Goal: Task Accomplishment & Management: Complete application form

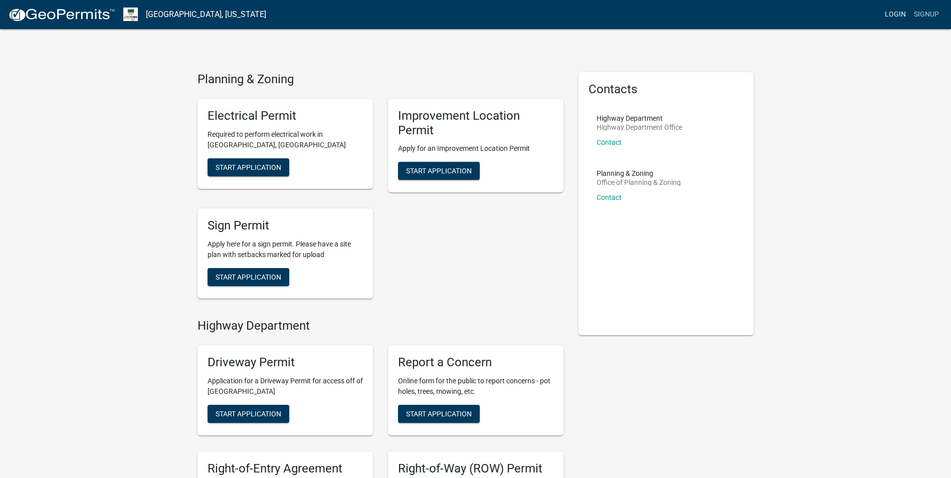
click at [894, 8] on link "Login" at bounding box center [895, 14] width 29 height 19
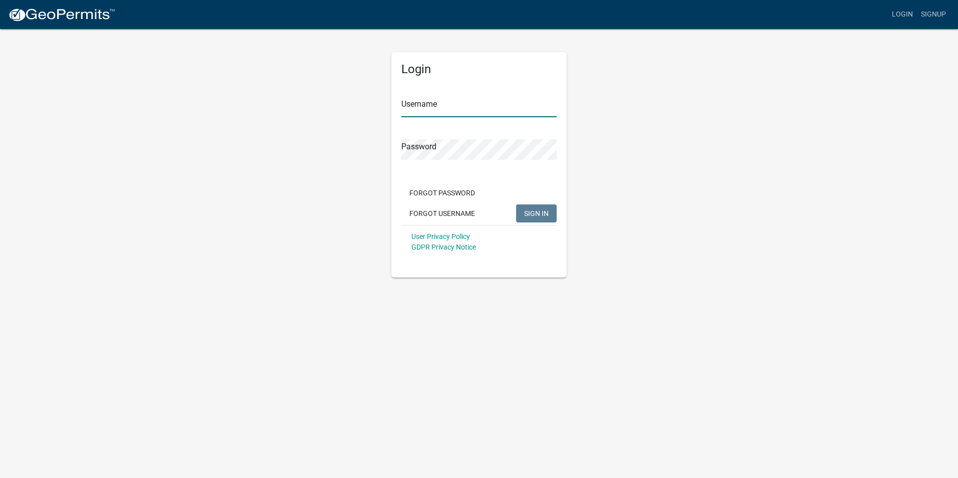
click at [436, 117] on input "Username" at bounding box center [478, 107] width 155 height 21
type input "[PERSON_NAME]"
click at [537, 205] on button "SIGN IN" at bounding box center [536, 213] width 41 height 18
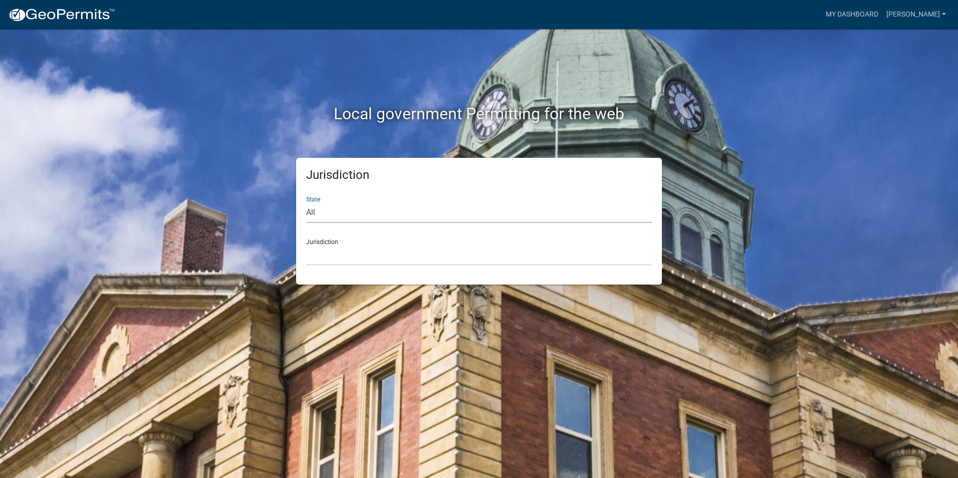
click at [482, 218] on select "All [US_STATE] [US_STATE] [US_STATE] [US_STATE] [US_STATE] [US_STATE] [US_STATE…" at bounding box center [479, 212] width 346 height 21
select select "[US_STATE]"
click at [306, 202] on select "All [US_STATE] [US_STATE] [US_STATE] [US_STATE] [US_STATE] [US_STATE] [US_STATE…" at bounding box center [479, 212] width 346 height 21
click at [344, 252] on select "City of [GEOGRAPHIC_DATA], [US_STATE] City of [GEOGRAPHIC_DATA], [US_STATE] Cit…" at bounding box center [479, 255] width 346 height 21
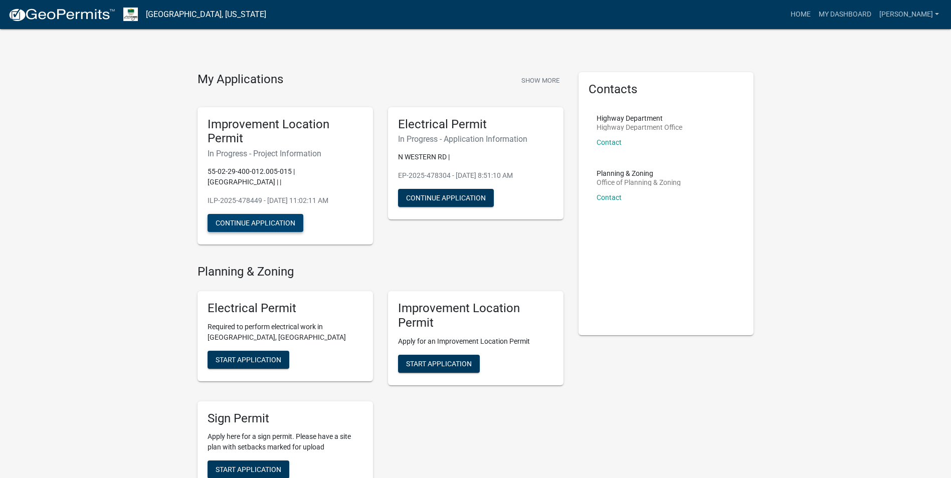
click at [294, 221] on button "Continue Application" at bounding box center [255, 223] width 96 height 18
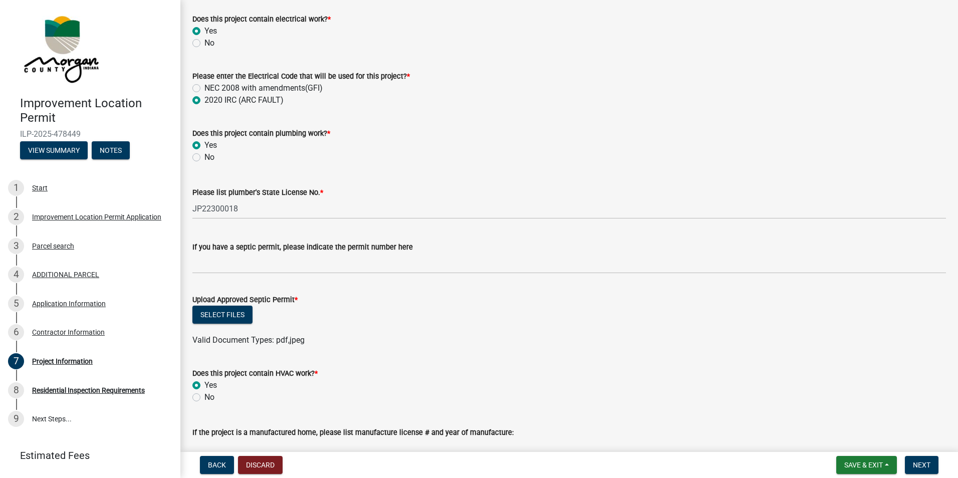
scroll to position [1604, 0]
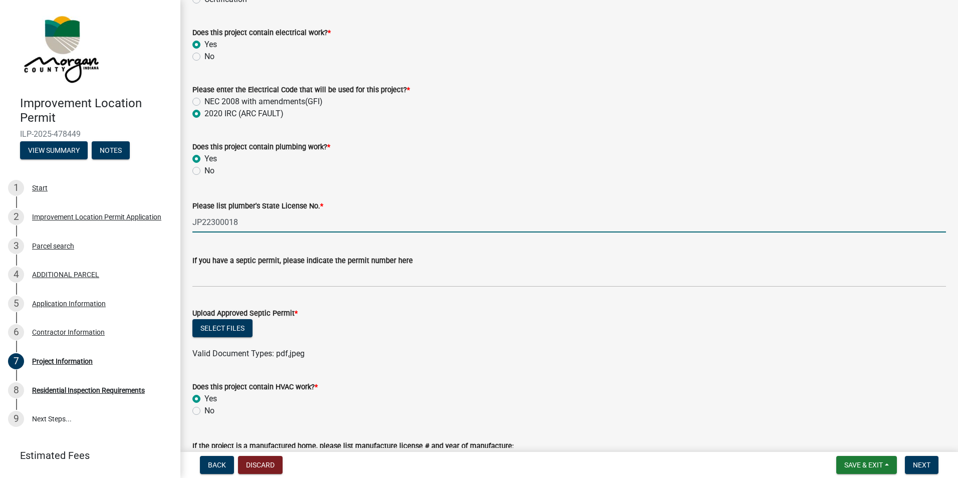
click at [283, 231] on input "JP22300018" at bounding box center [569, 222] width 754 height 21
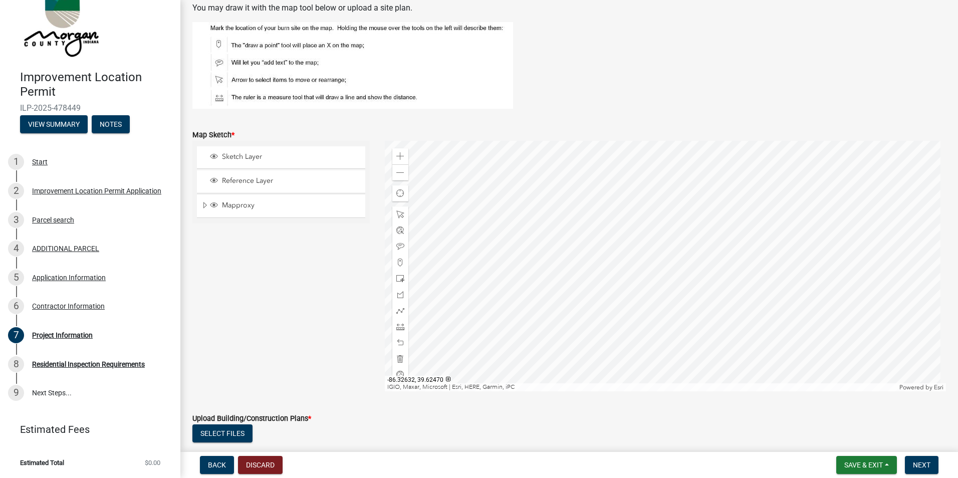
scroll to position [2205, 0]
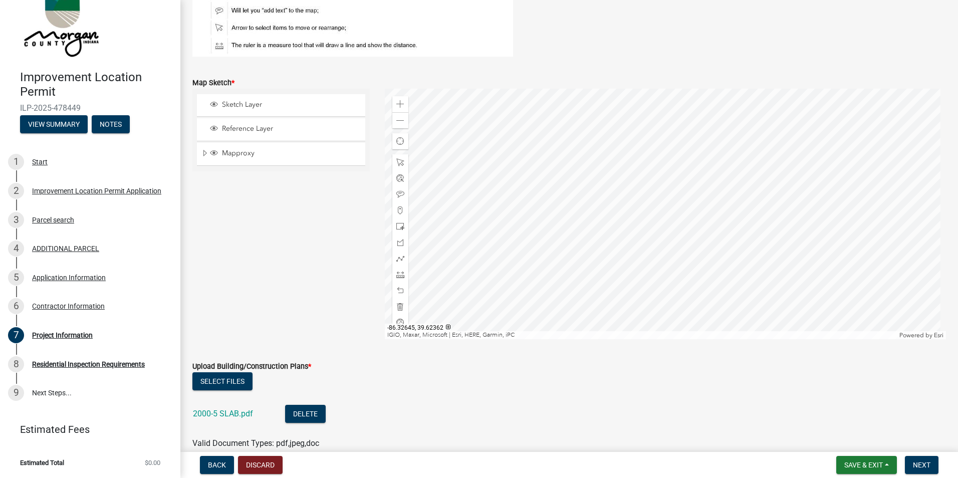
click at [665, 206] on div at bounding box center [666, 214] width 562 height 251
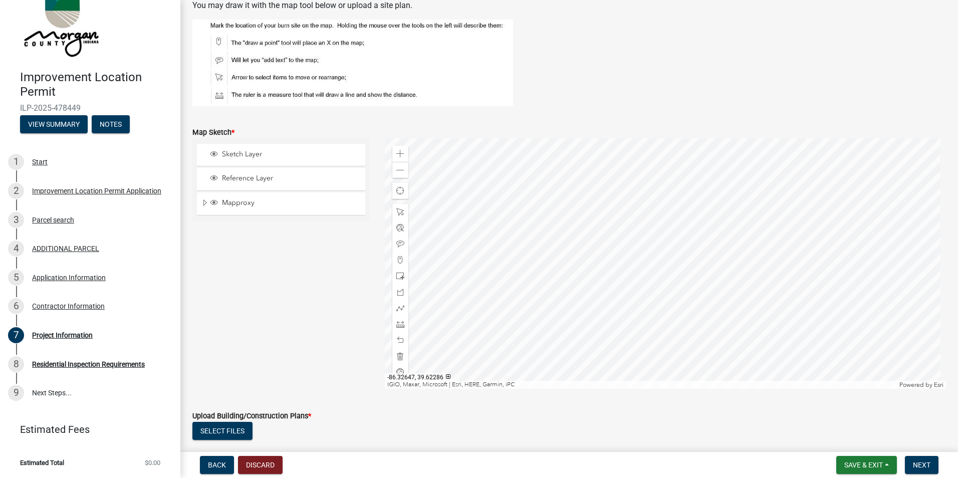
scroll to position [2155, 0]
click at [396, 290] on span at bounding box center [400, 293] width 8 height 8
click at [594, 207] on div at bounding box center [666, 264] width 562 height 251
click at [580, 229] on div at bounding box center [666, 264] width 562 height 251
click at [580, 209] on div at bounding box center [666, 264] width 562 height 251
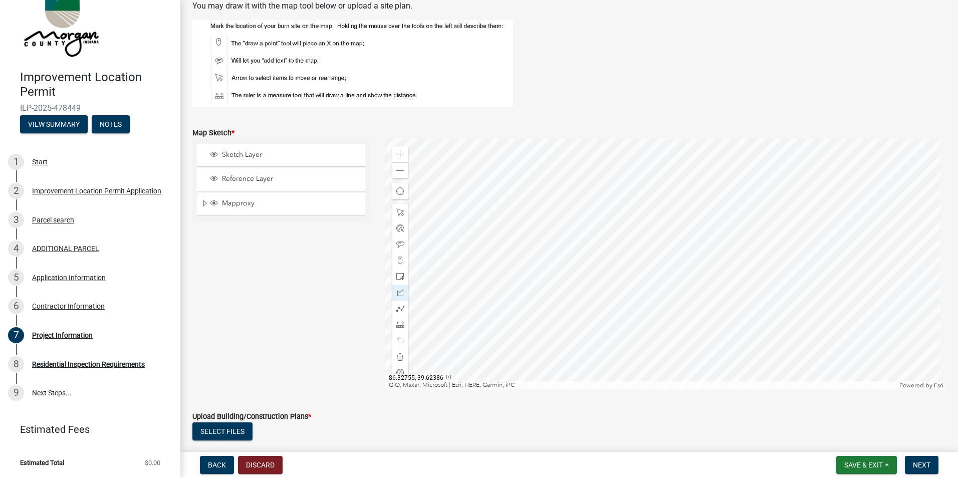
click at [570, 229] on div at bounding box center [666, 264] width 562 height 251
click at [580, 209] on div at bounding box center [666, 264] width 562 height 251
click at [590, 230] on div at bounding box center [666, 264] width 562 height 251
click at [571, 229] on div at bounding box center [666, 264] width 562 height 251
click at [581, 229] on div at bounding box center [666, 264] width 562 height 251
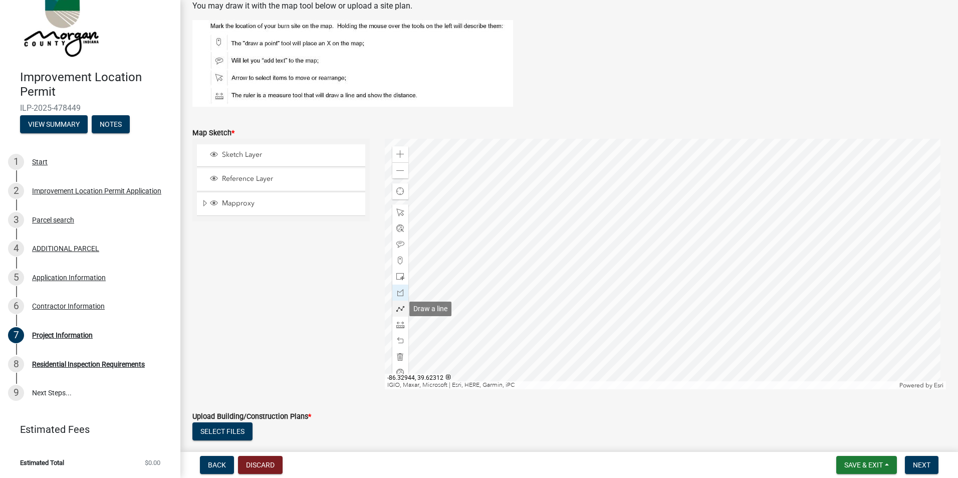
click at [403, 309] on div at bounding box center [400, 309] width 16 height 16
click at [566, 230] on div at bounding box center [666, 264] width 562 height 251
click at [577, 211] on div at bounding box center [666, 264] width 562 height 251
click at [587, 229] on div at bounding box center [666, 264] width 562 height 251
click at [402, 312] on span at bounding box center [400, 309] width 8 height 8
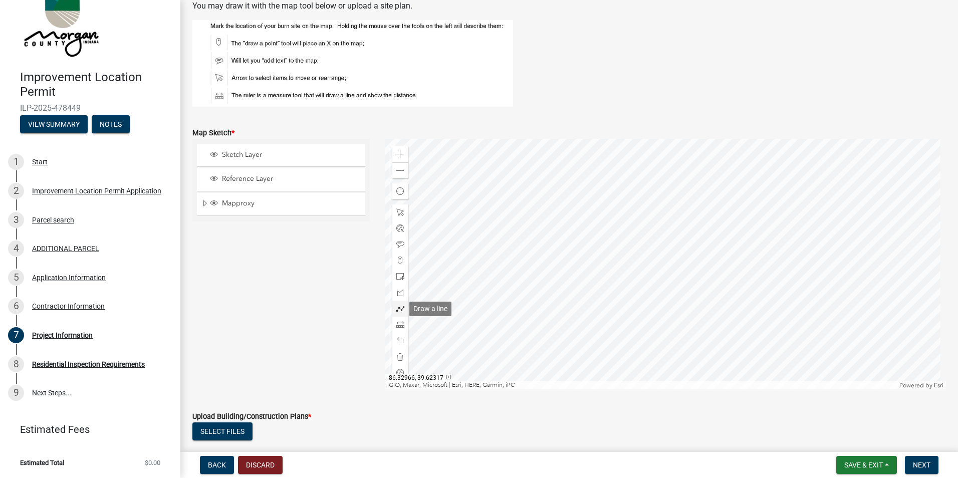
click at [400, 313] on span at bounding box center [400, 309] width 8 height 8
click at [578, 236] on div at bounding box center [666, 264] width 562 height 251
click at [585, 220] on div at bounding box center [666, 264] width 562 height 251
click at [594, 236] on div at bounding box center [666, 264] width 562 height 251
click at [577, 237] on div at bounding box center [666, 264] width 562 height 251
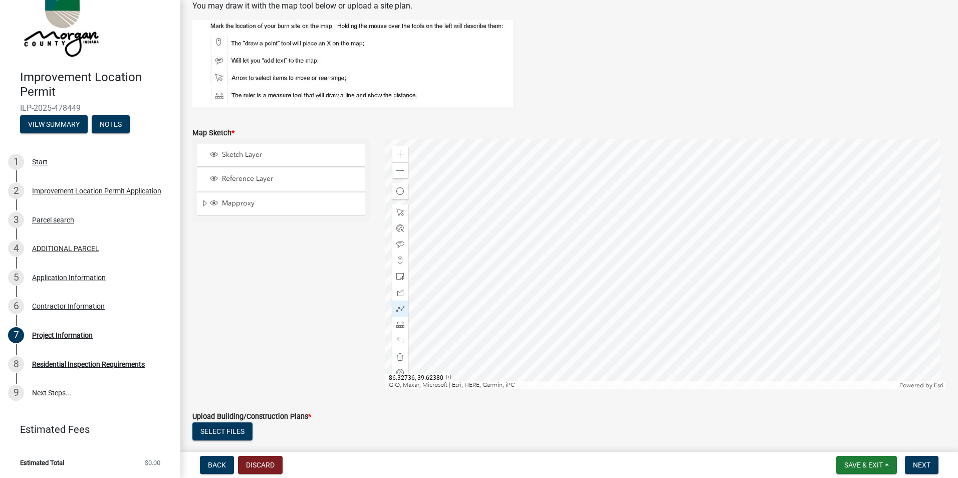
click at [586, 237] on div at bounding box center [666, 264] width 562 height 251
click at [586, 260] on div at bounding box center [666, 264] width 562 height 251
click at [401, 244] on span at bounding box center [400, 245] width 8 height 8
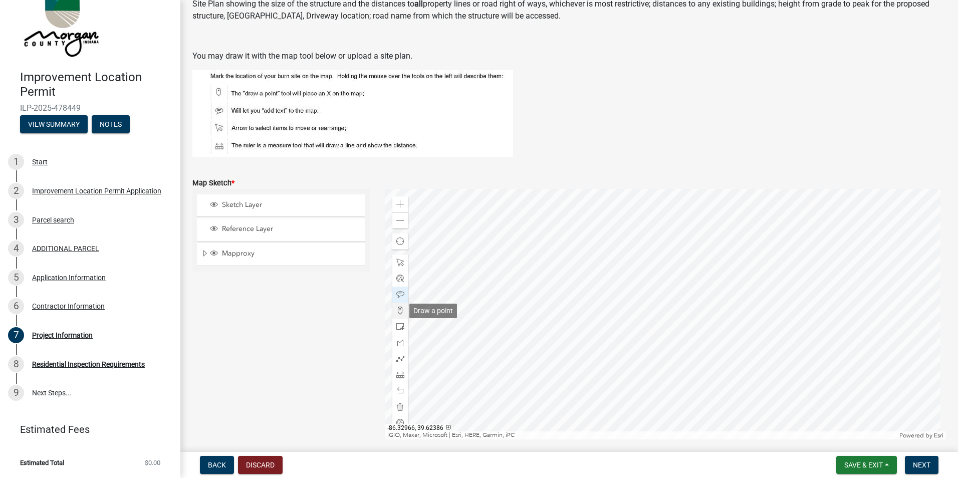
click at [400, 306] on div at bounding box center [400, 311] width 16 height 16
click at [581, 264] on div at bounding box center [666, 314] width 562 height 251
click at [572, 285] on div at bounding box center [666, 314] width 562 height 251
click at [592, 284] on div at bounding box center [666, 314] width 562 height 251
click at [398, 362] on span at bounding box center [400, 359] width 8 height 8
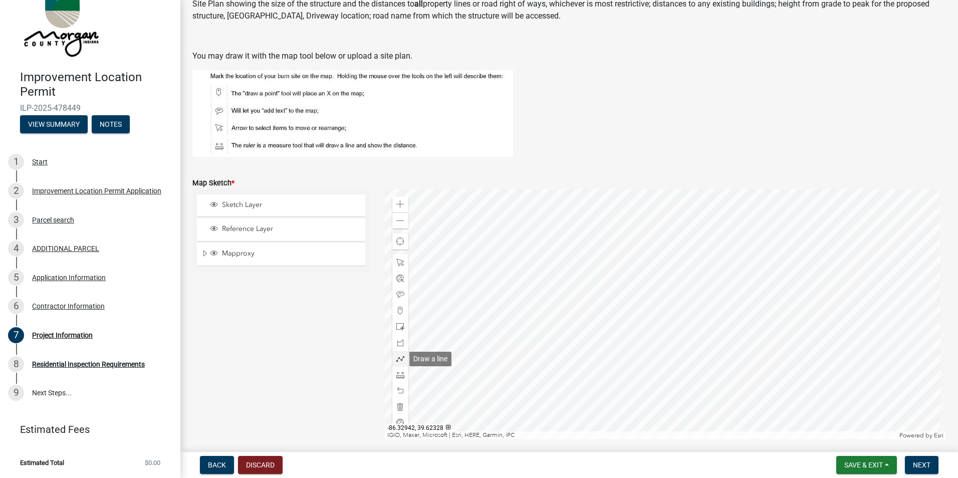
click at [399, 352] on div at bounding box center [400, 359] width 16 height 16
click at [395, 411] on div at bounding box center [400, 407] width 16 height 16
click at [396, 377] on span at bounding box center [400, 375] width 8 height 8
click at [397, 205] on span at bounding box center [400, 204] width 8 height 8
click at [400, 218] on span at bounding box center [400, 221] width 8 height 8
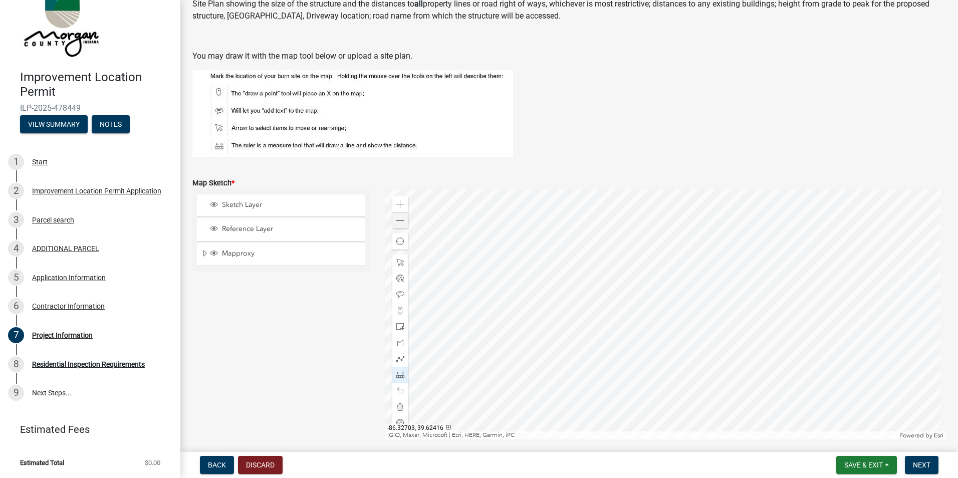
click at [611, 240] on div at bounding box center [666, 314] width 562 height 251
click at [611, 300] on div at bounding box center [666, 314] width 562 height 251
click at [619, 295] on div at bounding box center [666, 314] width 562 height 251
click at [401, 259] on span at bounding box center [400, 263] width 8 height 8
click at [399, 309] on span at bounding box center [400, 311] width 8 height 8
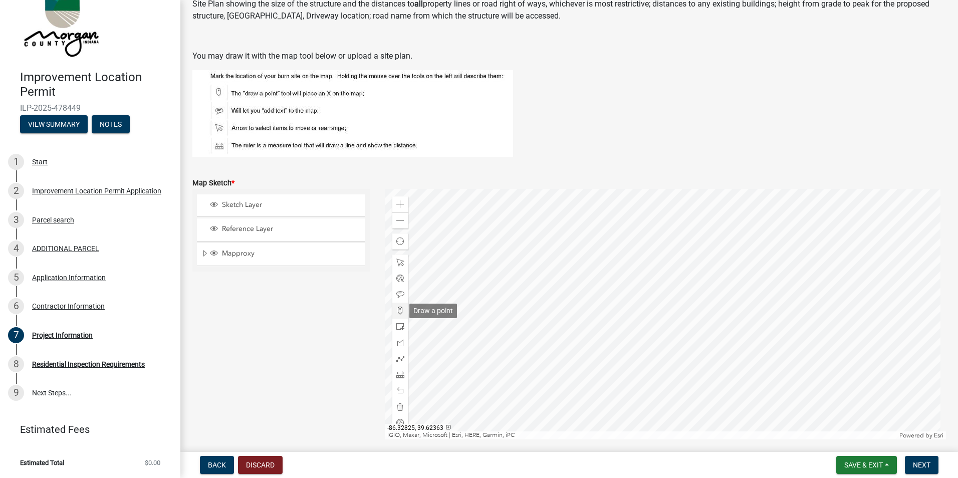
click at [401, 306] on div at bounding box center [400, 311] width 16 height 16
click at [623, 289] on div at bounding box center [666, 314] width 562 height 251
click at [635, 237] on div at bounding box center [666, 314] width 562 height 251
click at [398, 373] on span at bounding box center [400, 375] width 8 height 8
click at [624, 290] on div at bounding box center [666, 314] width 562 height 251
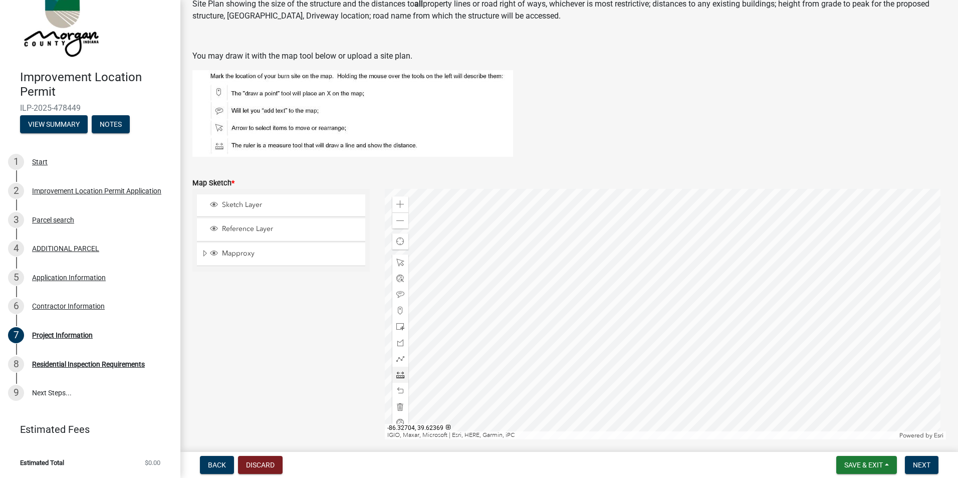
click at [595, 290] on div at bounding box center [666, 314] width 562 height 251
click at [400, 375] on span at bounding box center [400, 375] width 8 height 8
click at [697, 192] on div at bounding box center [666, 314] width 562 height 251
click at [400, 304] on div at bounding box center [400, 311] width 16 height 16
click at [697, 247] on div at bounding box center [666, 314] width 562 height 251
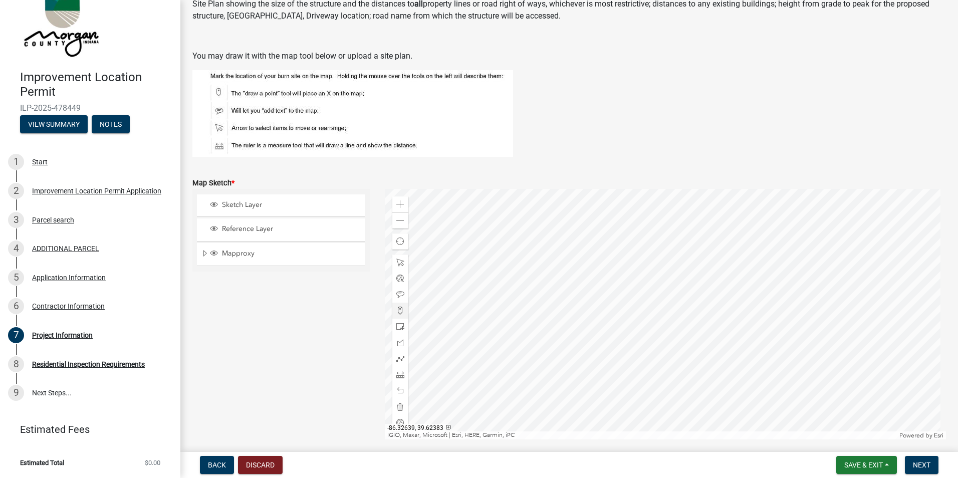
click at [697, 262] on div at bounding box center [666, 314] width 562 height 251
click at [400, 293] on span at bounding box center [400, 295] width 8 height 8
click at [625, 295] on div at bounding box center [666, 314] width 562 height 251
click at [642, 236] on div at bounding box center [666, 314] width 562 height 251
click at [687, 253] on div at bounding box center [666, 314] width 562 height 251
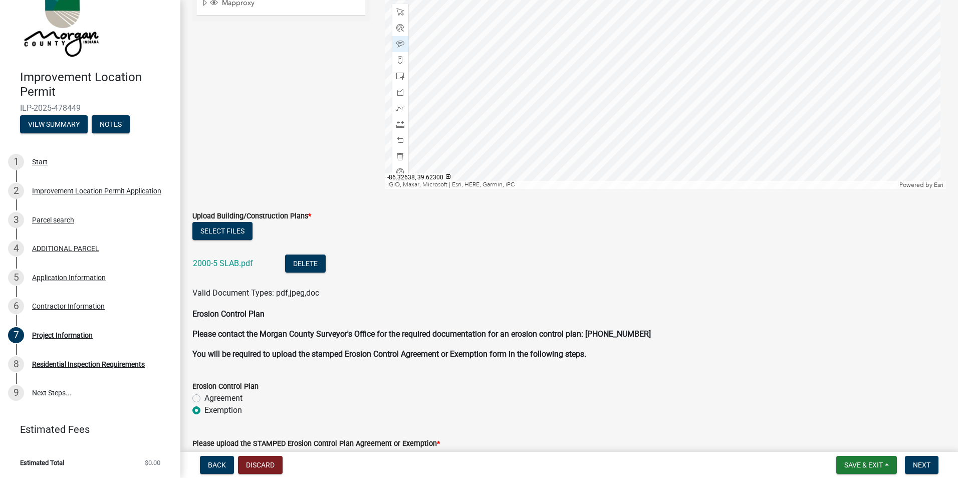
scroll to position [2406, 0]
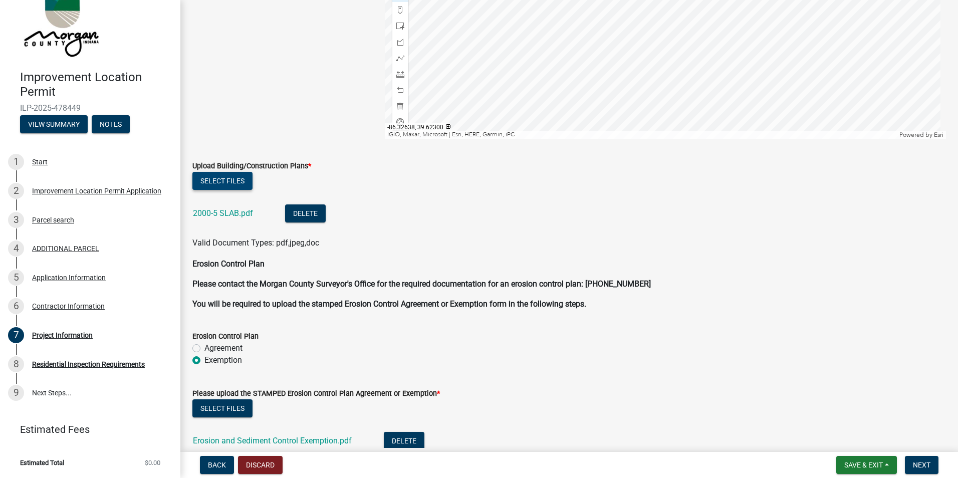
click at [240, 183] on button "Select files" at bounding box center [222, 181] width 60 height 18
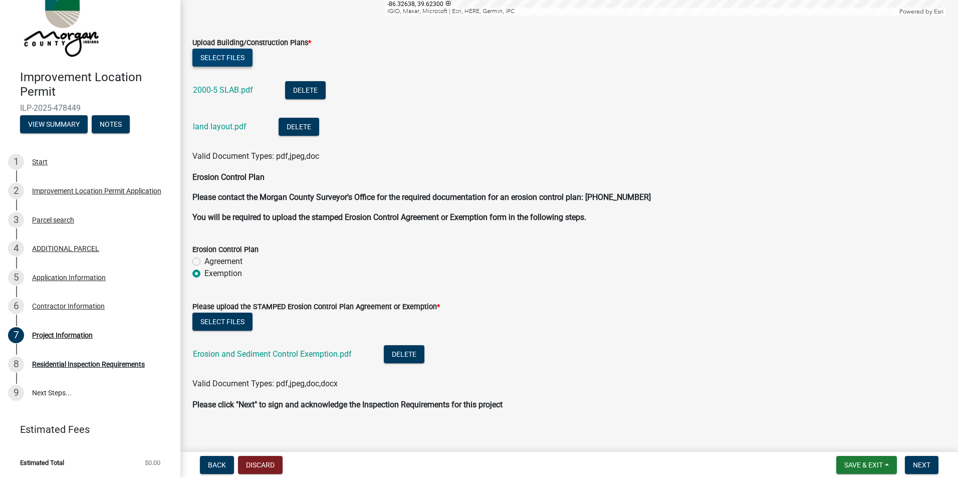
scroll to position [2539, 0]
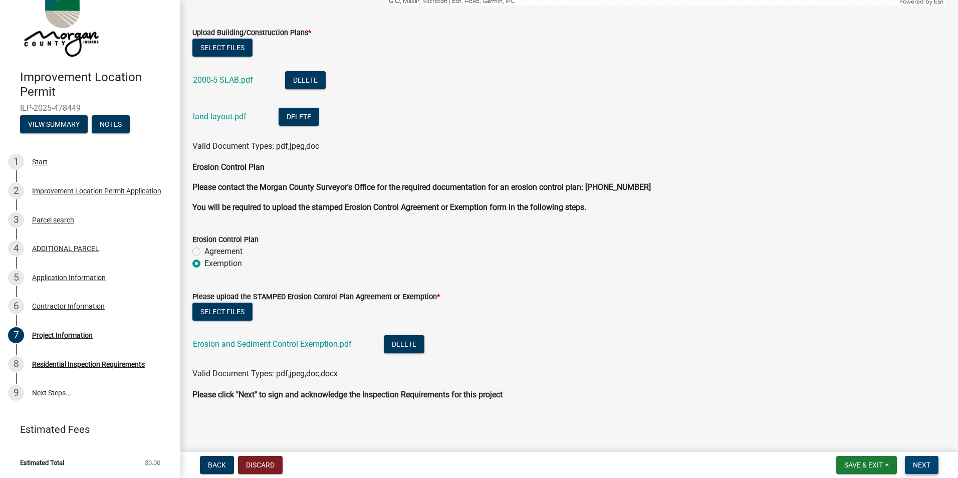
click at [929, 464] on span "Next" at bounding box center [922, 465] width 18 height 8
click at [929, 467] on span "Next" at bounding box center [922, 465] width 18 height 8
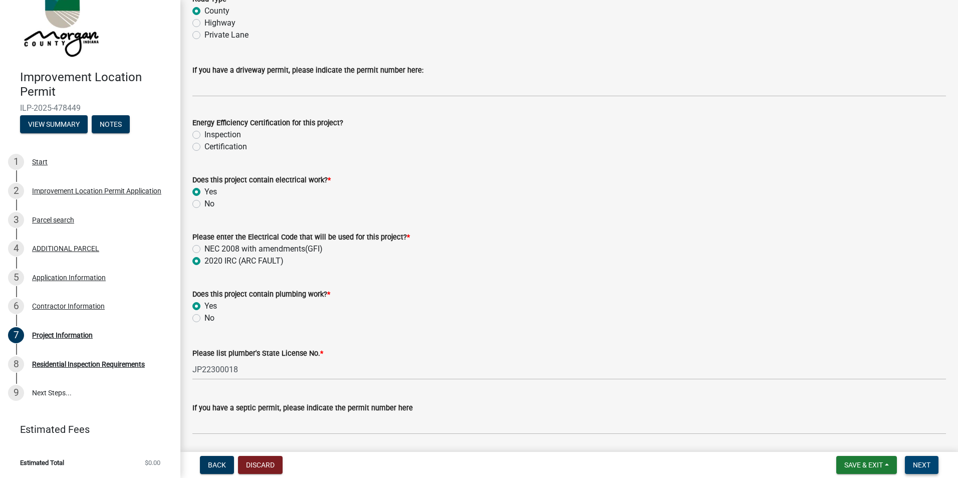
scroll to position [1589, 0]
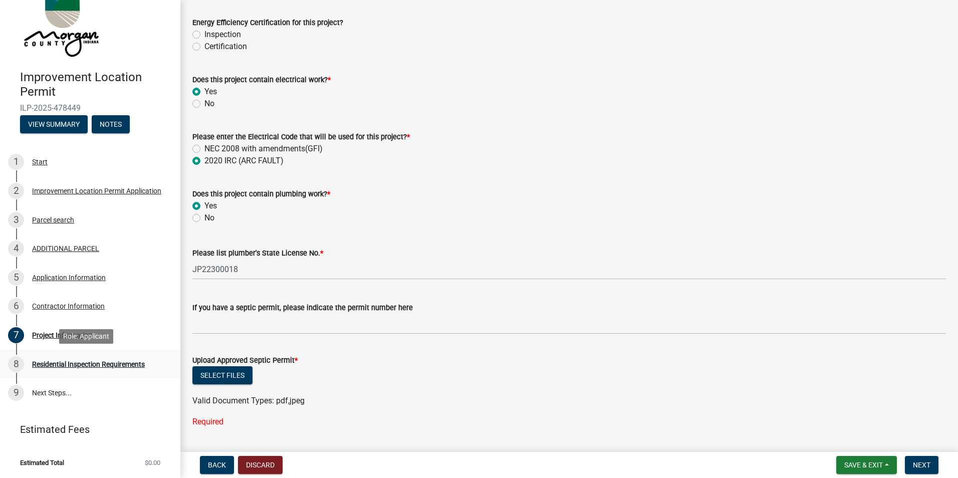
click at [73, 365] on div "Residential Inspection Requirements" at bounding box center [88, 364] width 113 height 7
click at [76, 306] on div "Contractor Information" at bounding box center [68, 306] width 73 height 7
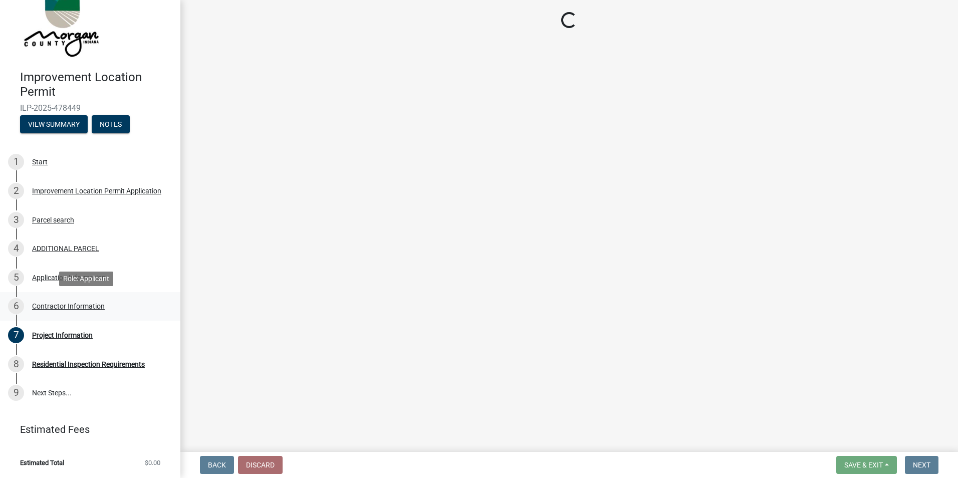
scroll to position [0, 0]
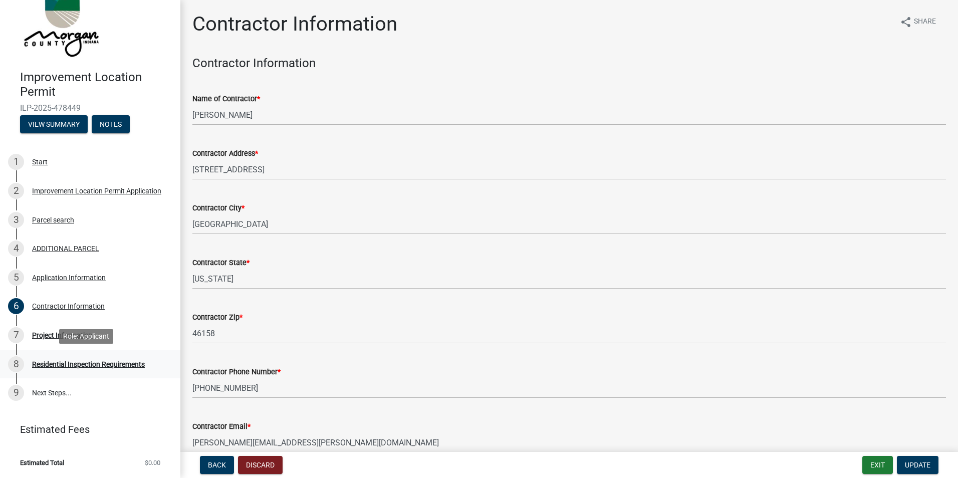
click at [88, 361] on div "Residential Inspection Requirements" at bounding box center [88, 364] width 113 height 7
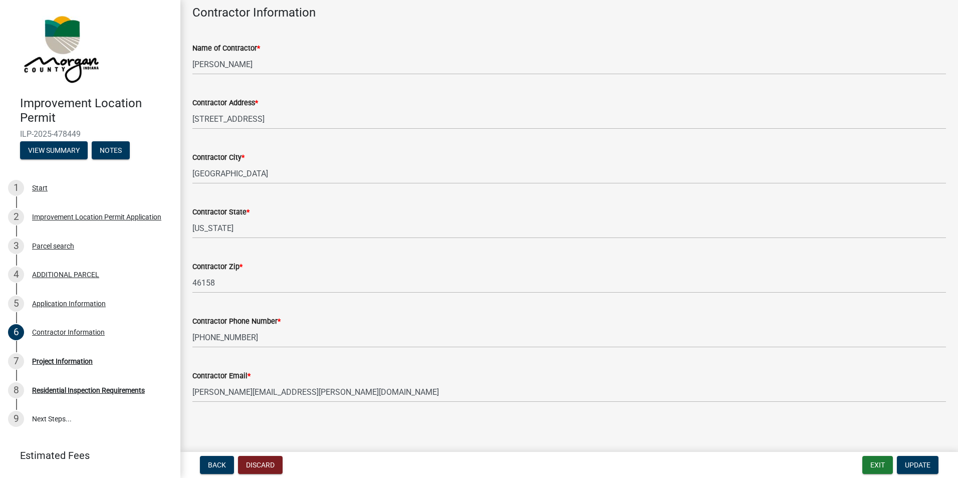
scroll to position [52, 0]
click at [62, 359] on div "Project Information" at bounding box center [62, 361] width 61 height 7
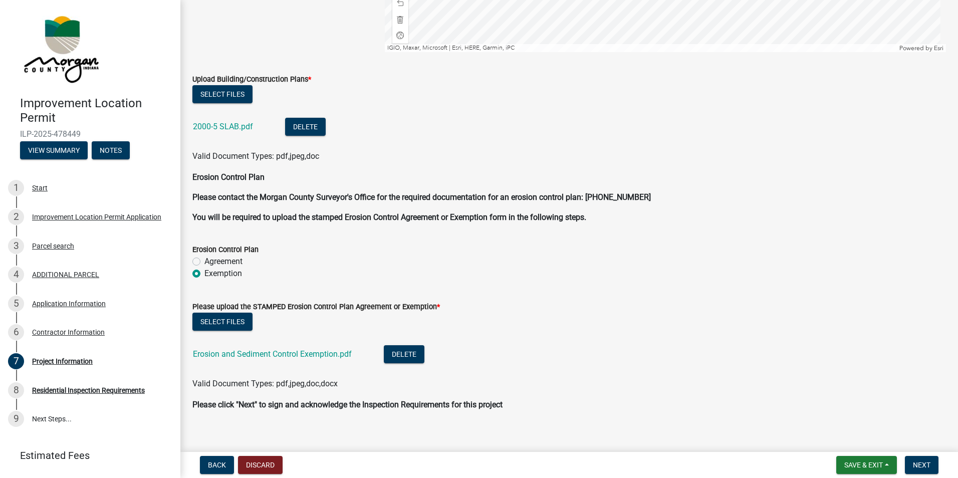
scroll to position [2502, 0]
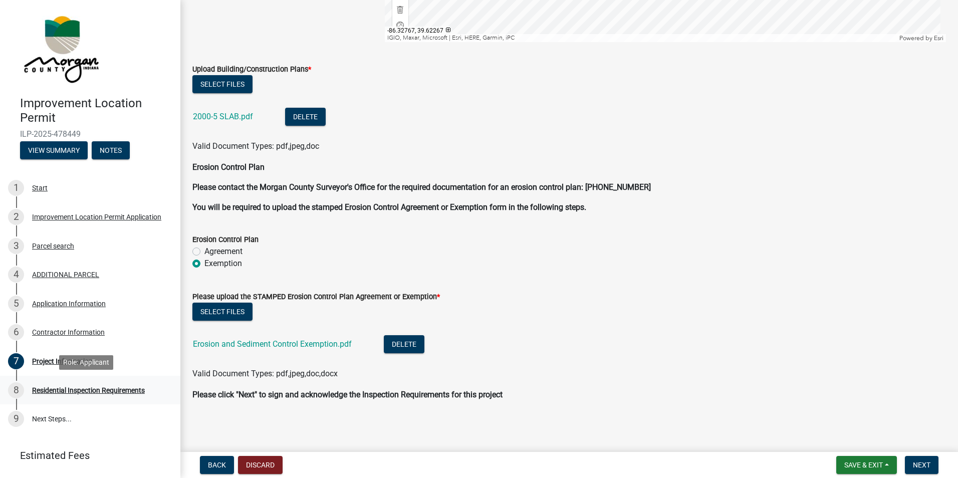
click at [123, 383] on div "8 Residential Inspection Requirements" at bounding box center [86, 390] width 156 height 16
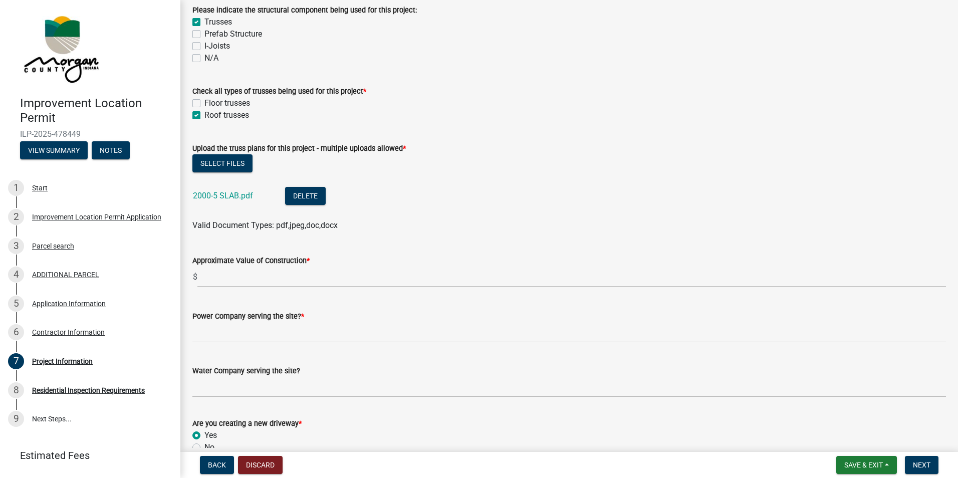
scroll to position [899, 0]
